Goal: Information Seeking & Learning: Learn about a topic

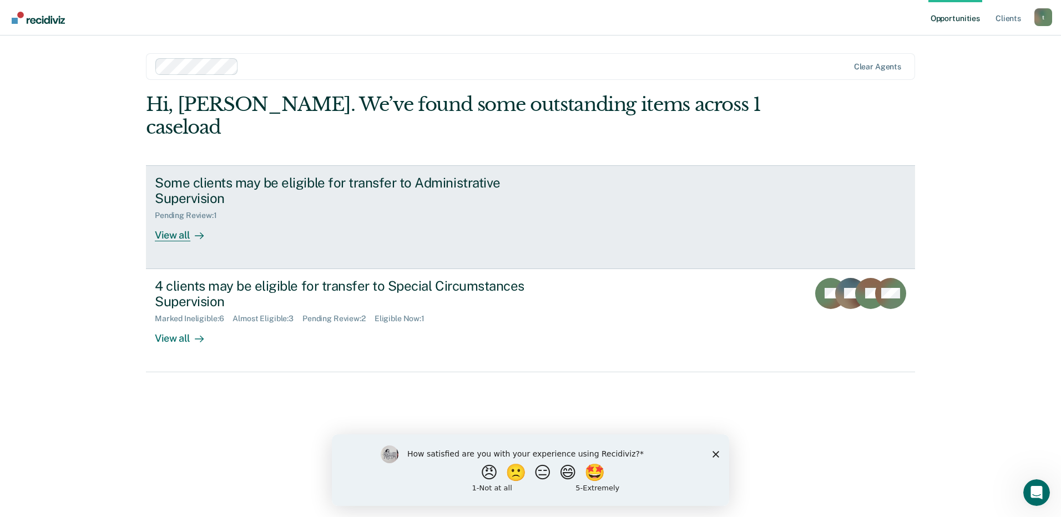
click at [203, 233] on icon at bounding box center [201, 236] width 3 height 6
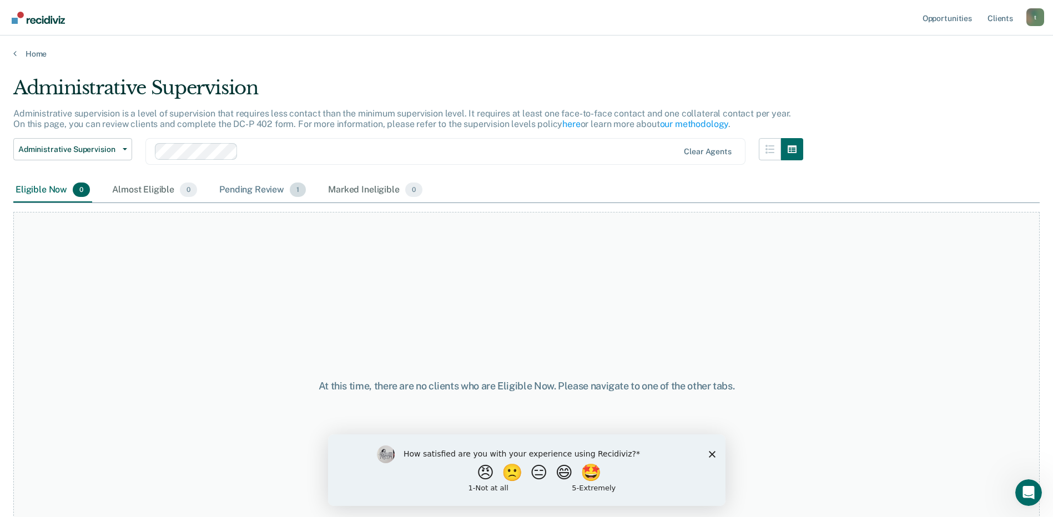
click at [269, 190] on div "Pending Review 1" at bounding box center [262, 190] width 91 height 24
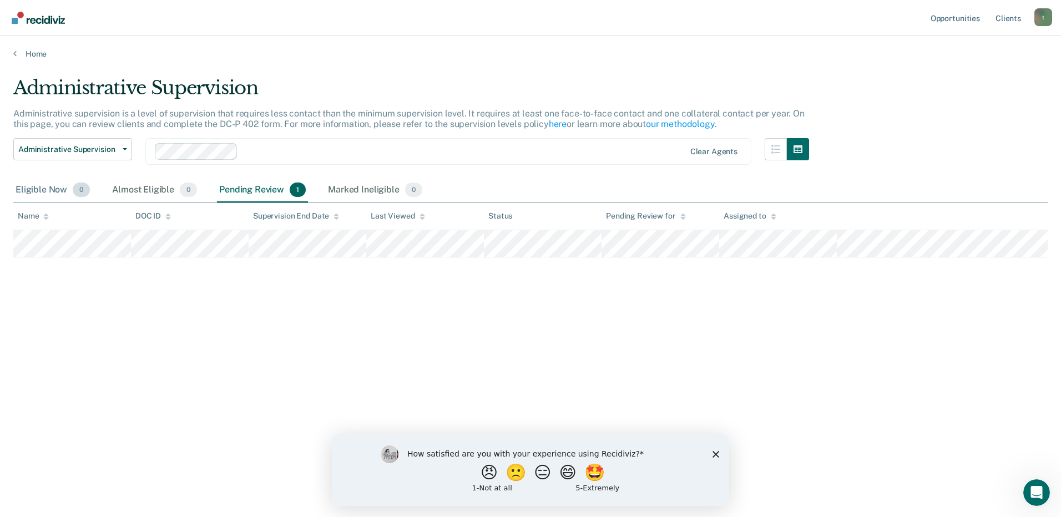
click at [38, 189] on div "Eligible Now 0" at bounding box center [52, 190] width 79 height 24
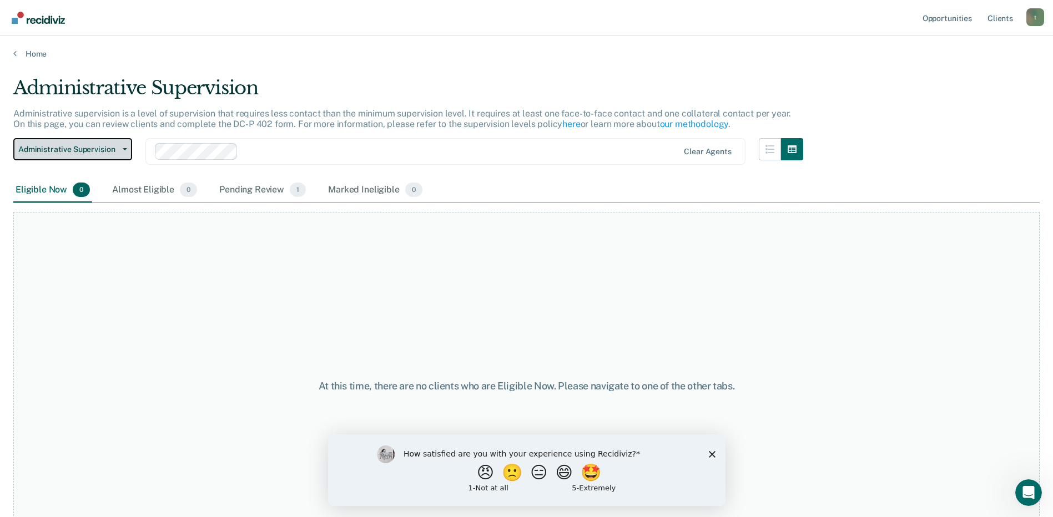
click at [97, 153] on span "Administrative Supervision" at bounding box center [68, 149] width 100 height 9
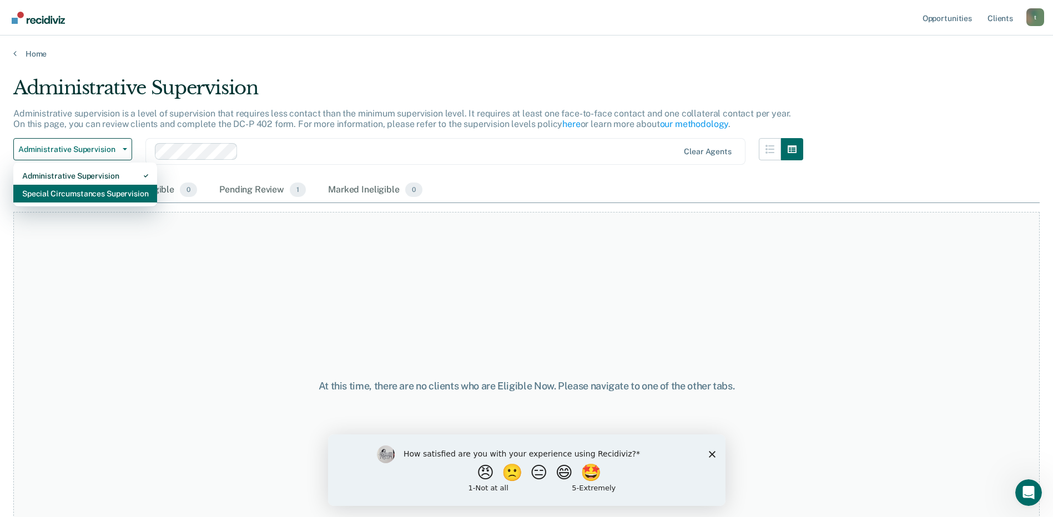
click at [75, 196] on div "Special Circumstances Supervision" at bounding box center [85, 194] width 126 height 18
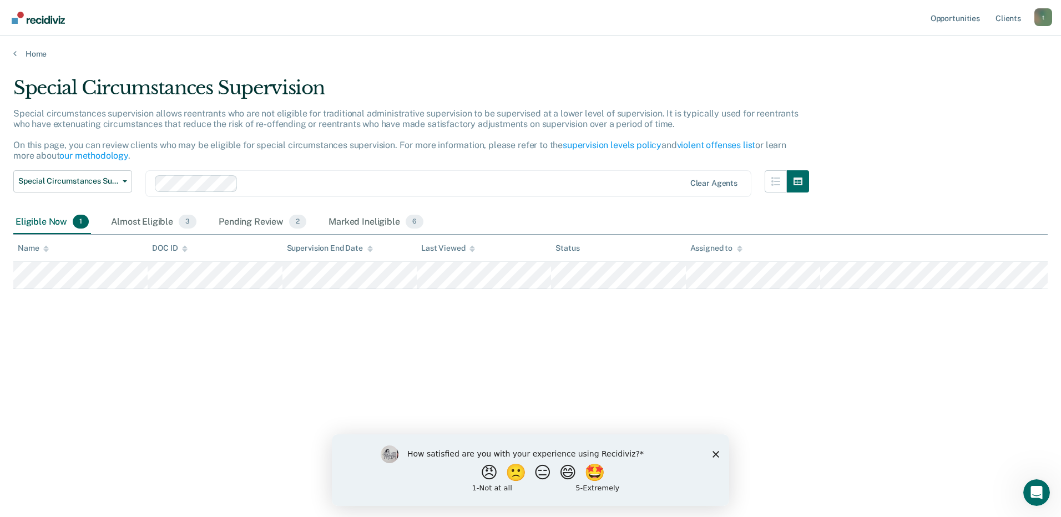
click at [713, 454] on icon "Close survey" at bounding box center [715, 454] width 7 height 7
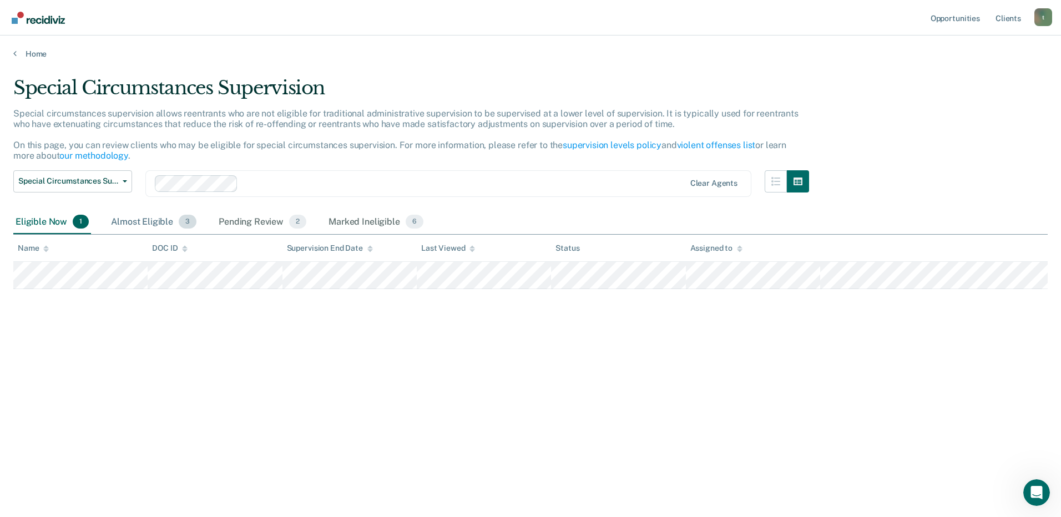
click at [149, 221] on div "Almost Eligible 3" at bounding box center [154, 222] width 90 height 24
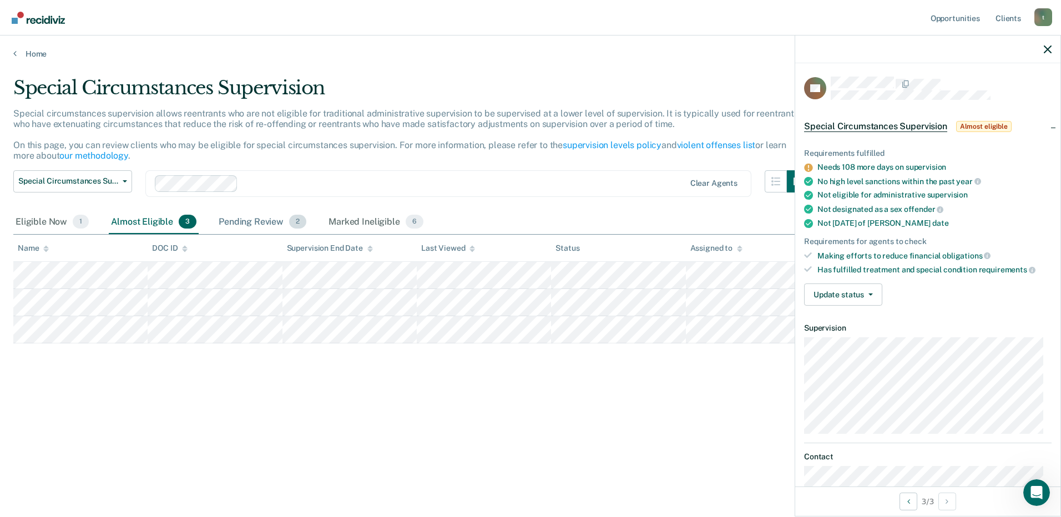
click at [261, 221] on div "Pending Review 2" at bounding box center [262, 222] width 92 height 24
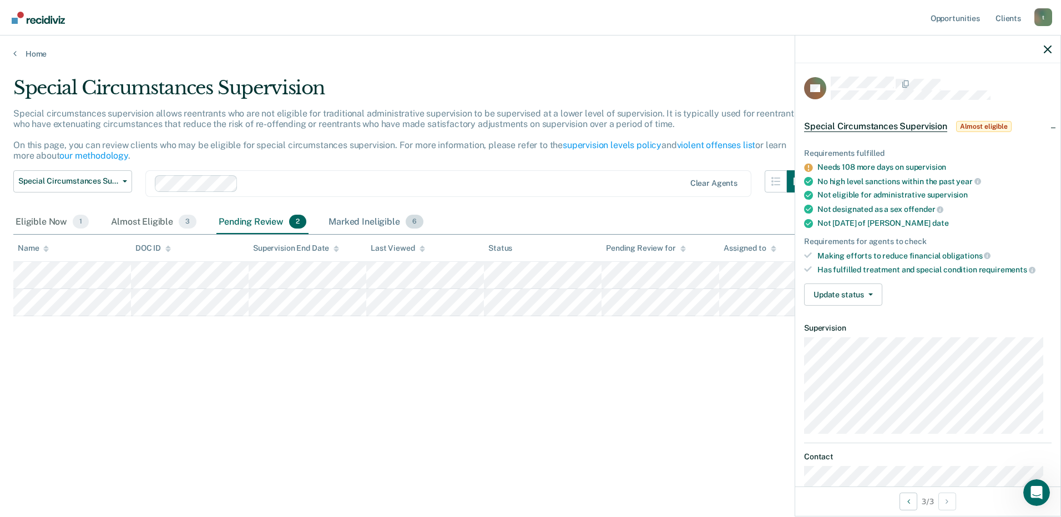
click at [383, 224] on div "Marked Ineligible 6" at bounding box center [375, 222] width 99 height 24
